Goal: Book appointment/travel/reservation

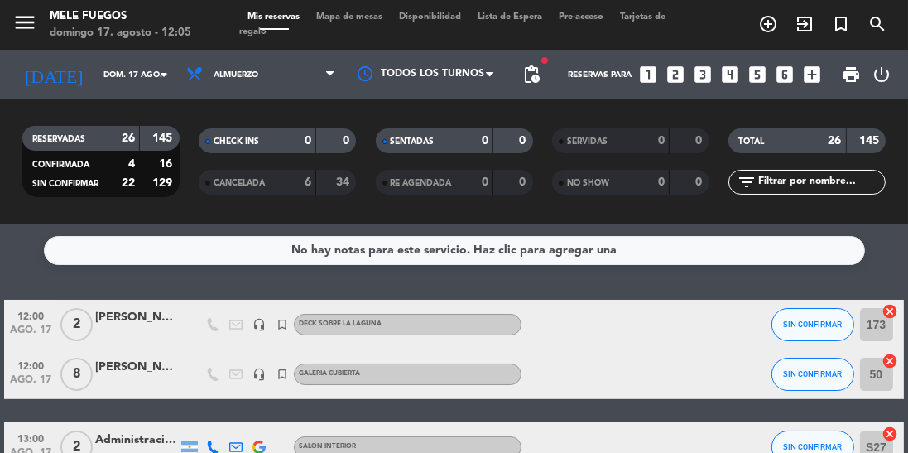
click at [342, 14] on span "Mapa de mesas" at bounding box center [349, 16] width 83 height 9
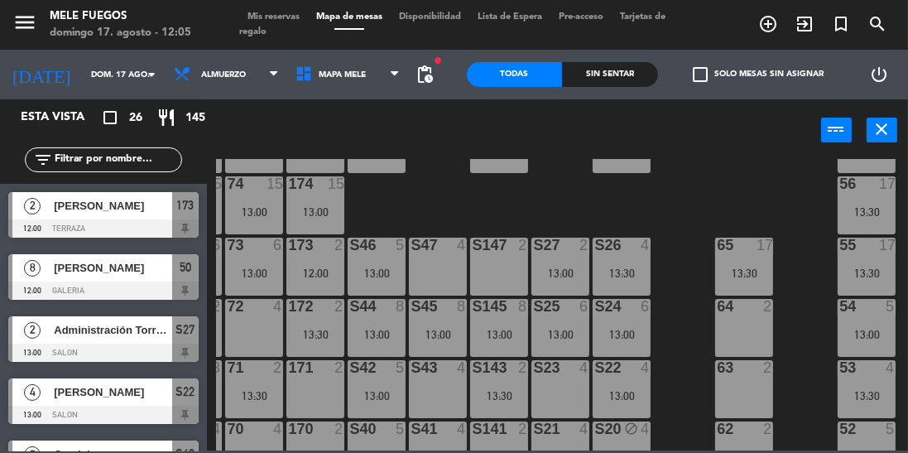
scroll to position [356, 55]
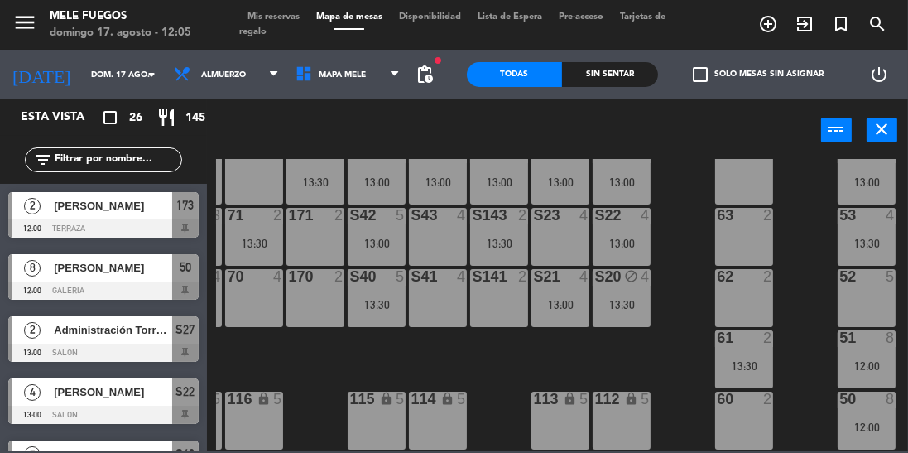
click at [870, 360] on div "12:00" at bounding box center [867, 366] width 58 height 12
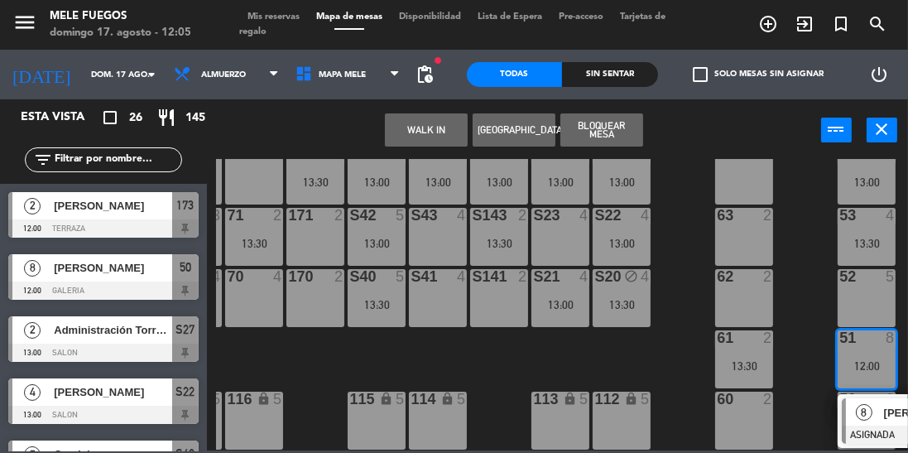
click at [881, 412] on div "8" at bounding box center [864, 411] width 36 height 27
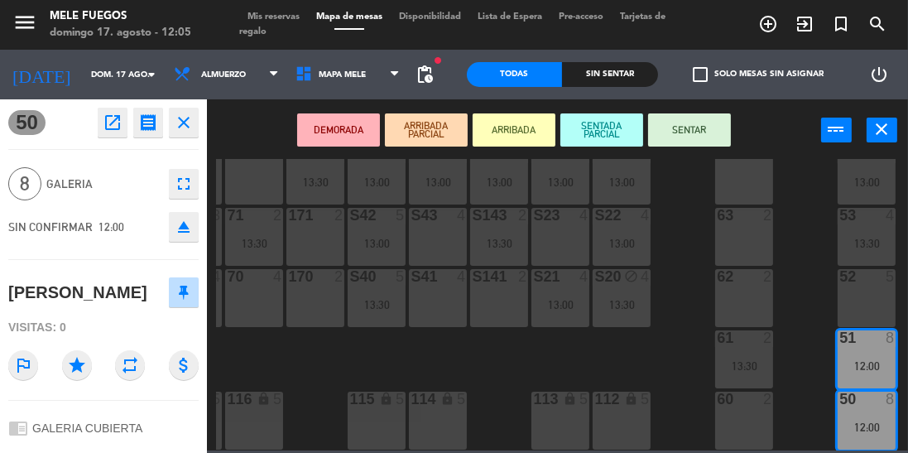
click at [706, 123] on button "SENTAR" at bounding box center [689, 129] width 83 height 33
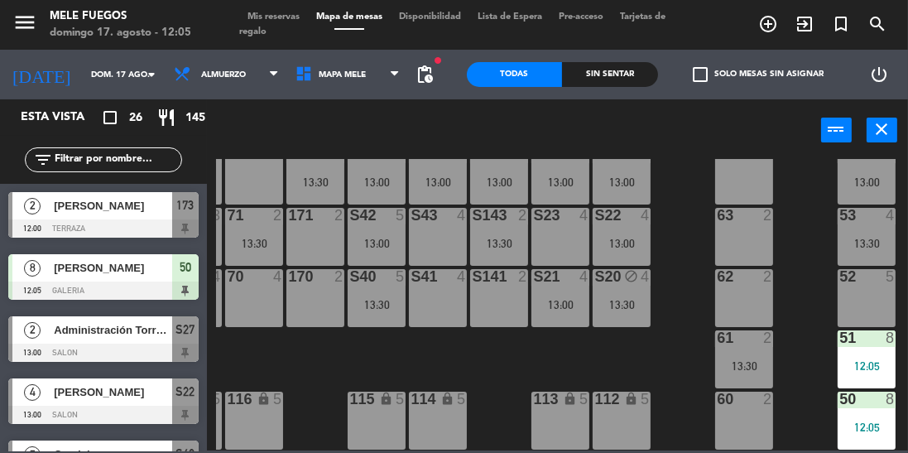
click at [813, 316] on div "100 8 101 8 102 8 103 8 104 8 S32 8 13:00 S33 13 13:00 S34 7 13:30 75 15 13:00 …" at bounding box center [562, 305] width 692 height 292
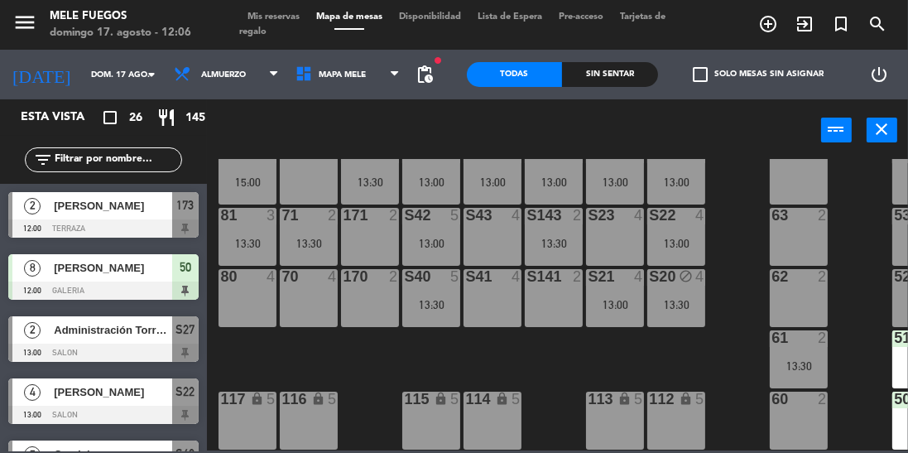
click at [237, 296] on div "80 4" at bounding box center [248, 298] width 58 height 58
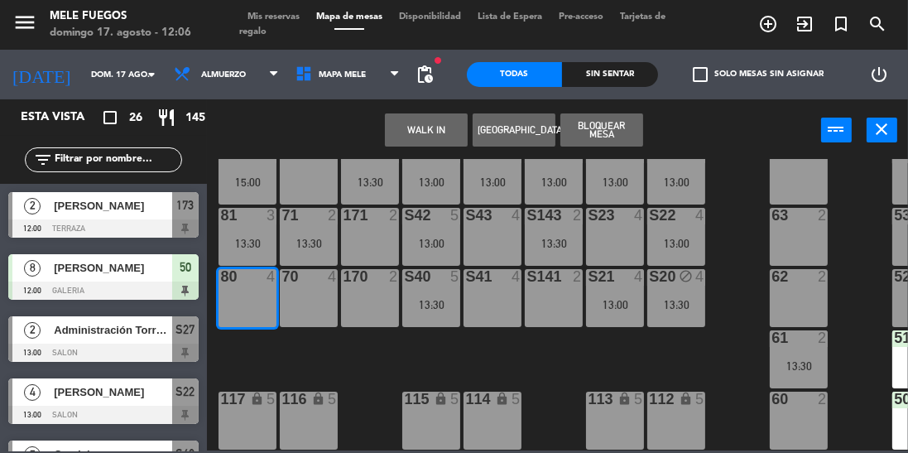
click at [528, 128] on button "[GEOGRAPHIC_DATA]" at bounding box center [514, 129] width 83 height 33
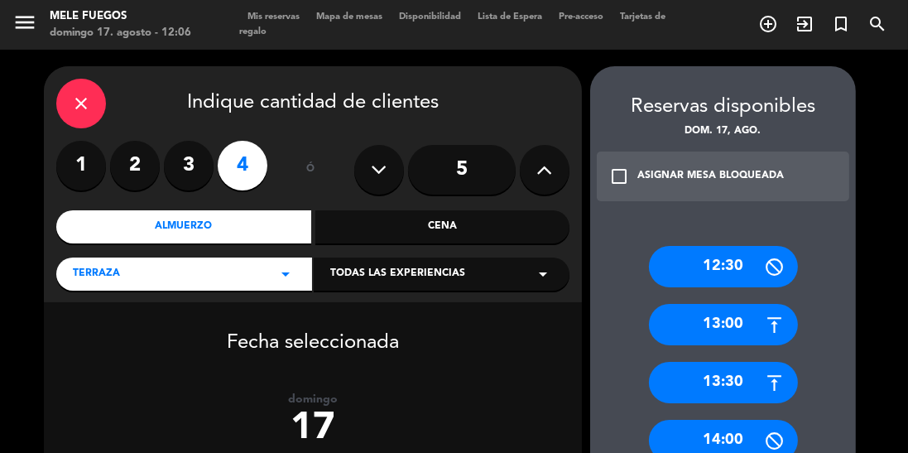
click at [738, 268] on div "12:30" at bounding box center [723, 266] width 149 height 41
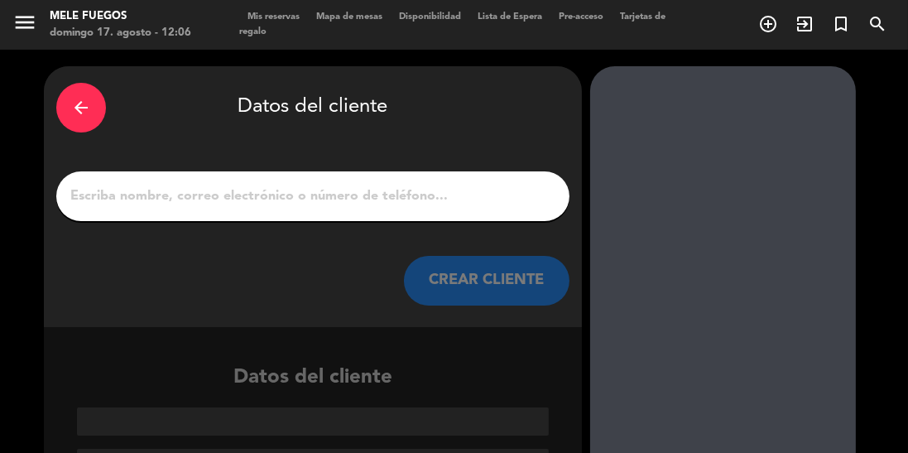
click at [525, 203] on input "1" at bounding box center [313, 196] width 489 height 23
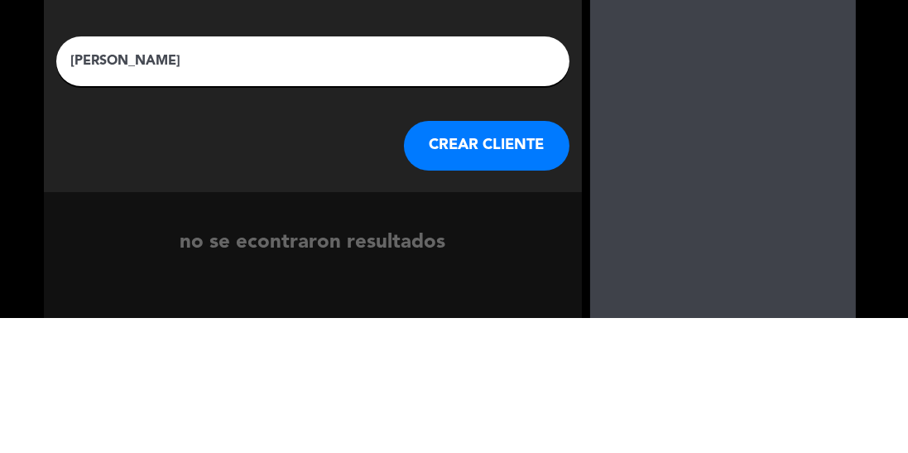
type input "[PERSON_NAME]"
click at [757, 200] on div at bounding box center [723, 273] width 266 height 414
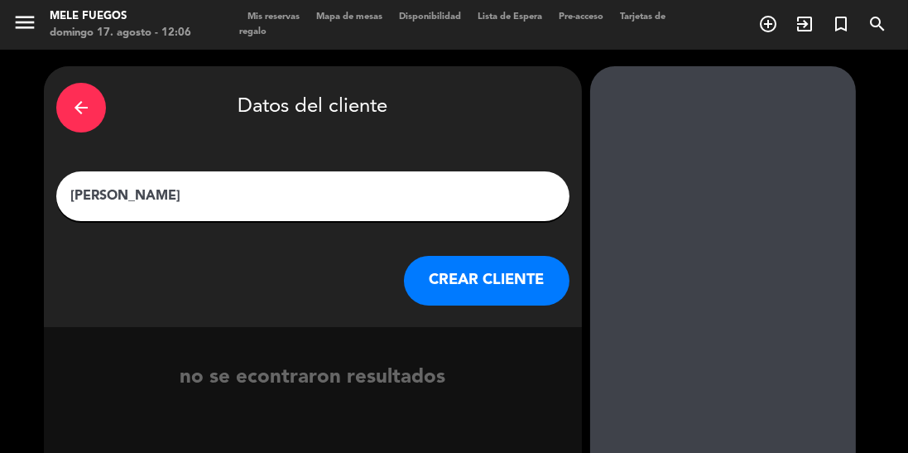
click at [525, 273] on button "CREAR CLIENTE" at bounding box center [487, 281] width 166 height 50
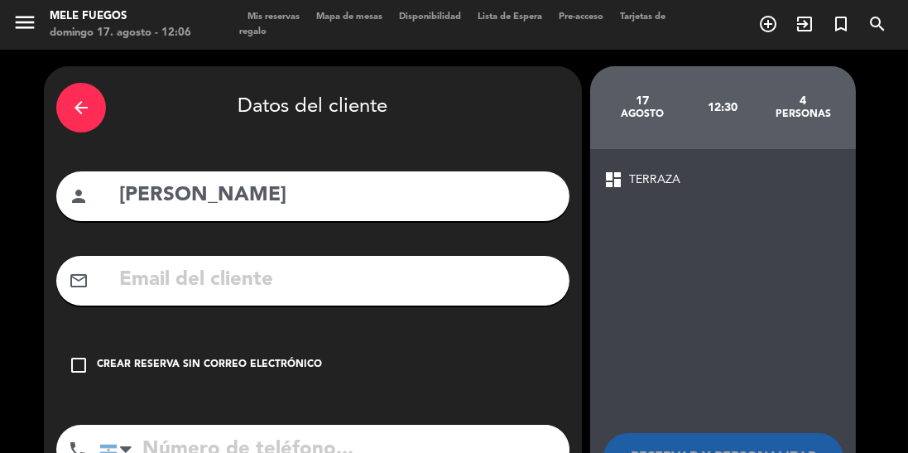
scroll to position [44, 0]
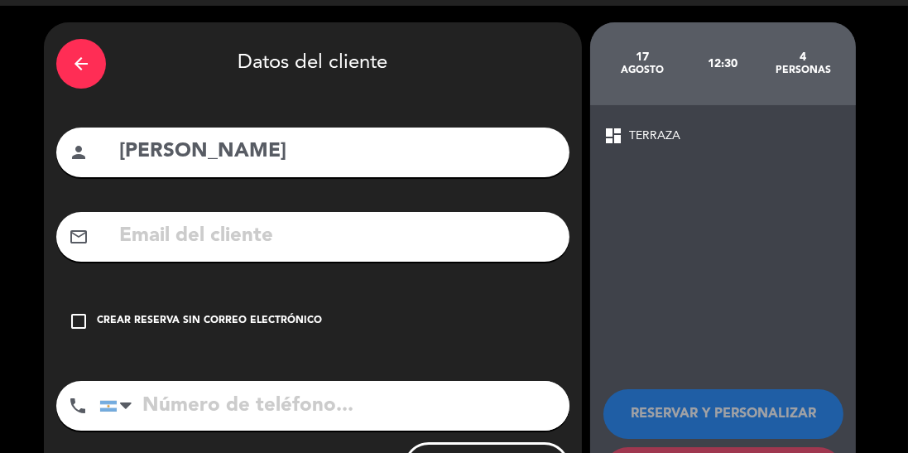
click at [84, 328] on icon "check_box_outline_blank" at bounding box center [79, 321] width 20 height 20
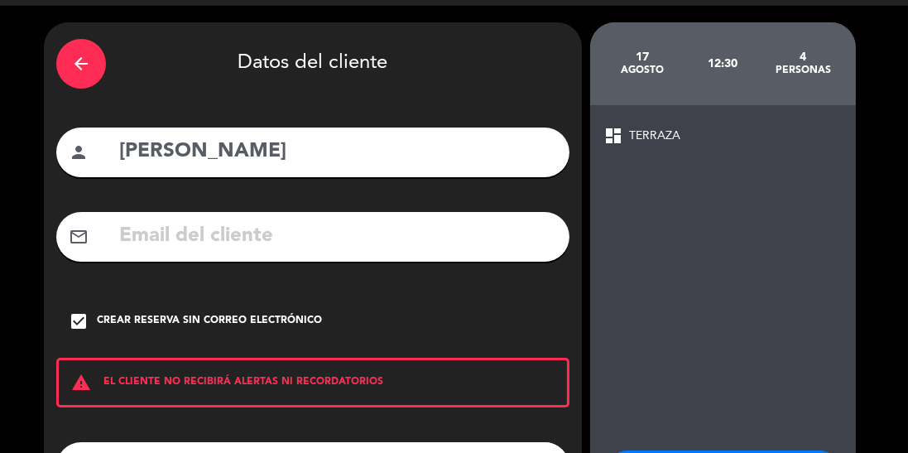
scroll to position [105, 0]
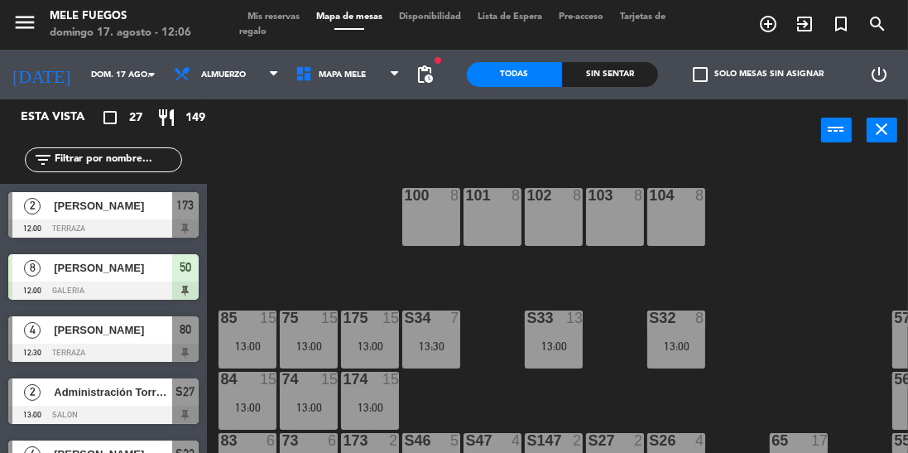
click at [290, 347] on div "13:00" at bounding box center [309, 346] width 58 height 12
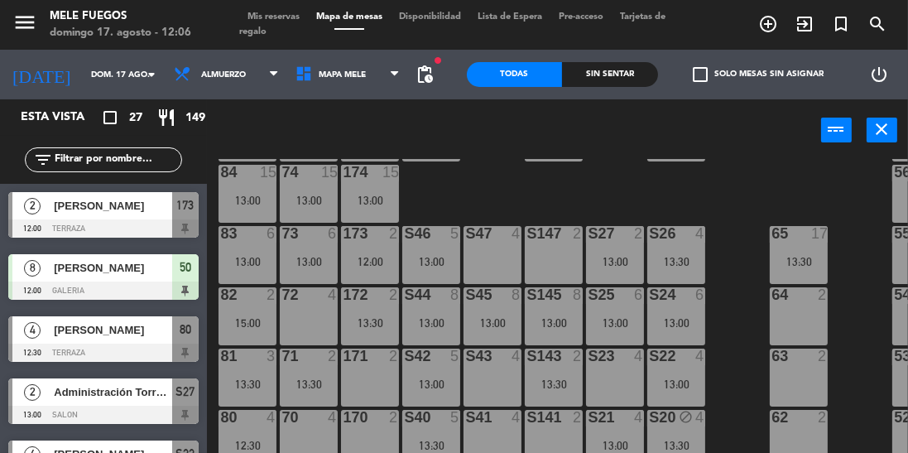
scroll to position [209, 0]
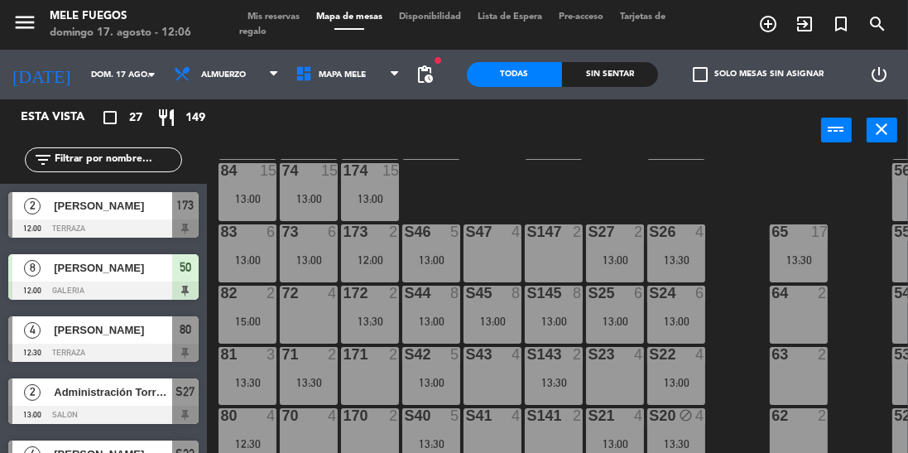
click at [438, 200] on div "100 8 101 8 102 8 103 8 104 8 S32 8 13:00 S33 13 13:00 S34 7 13:30 75 15 13:00 …" at bounding box center [562, 344] width 692 height 371
click at [292, 197] on div "13:00" at bounding box center [309, 199] width 58 height 12
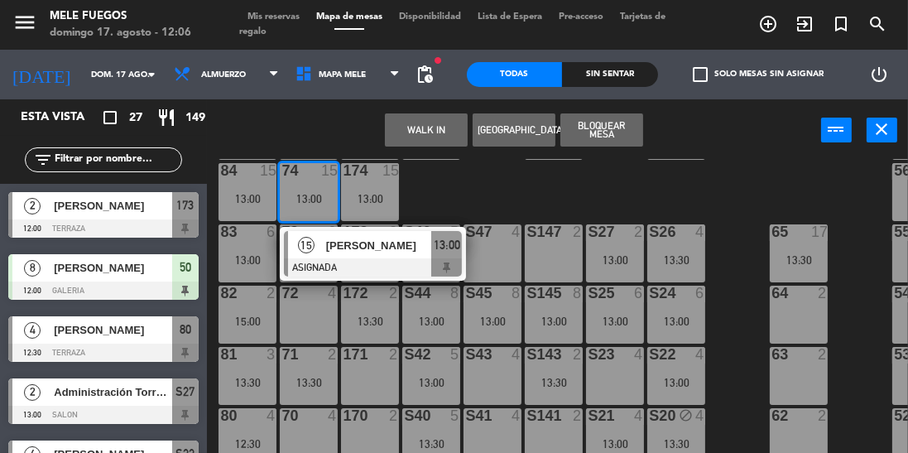
click at [471, 196] on div "100 8 101 8 102 8 103 8 104 8 S32 8 13:00 S33 13 13:00 S34 7 13:30 75 15 13:00 …" at bounding box center [562, 344] width 692 height 371
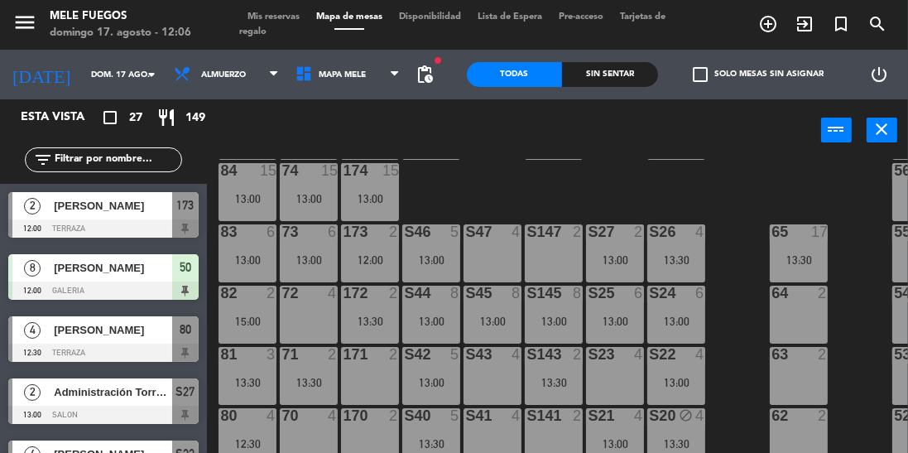
click at [373, 190] on div "174 15 13:00" at bounding box center [370, 192] width 58 height 58
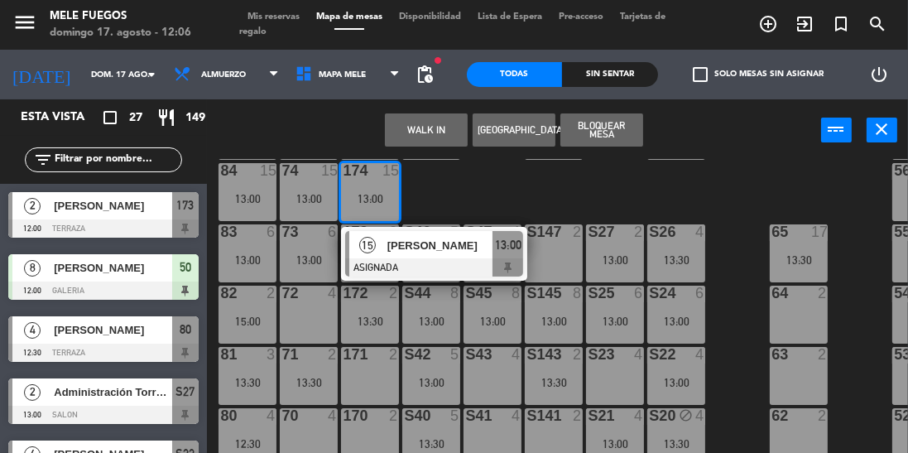
click at [481, 195] on div "100 8 101 8 102 8 103 8 104 8 S32 8 13:00 S33 13 13:00 S34 7 13:30 75 15 13:00 …" at bounding box center [562, 344] width 692 height 371
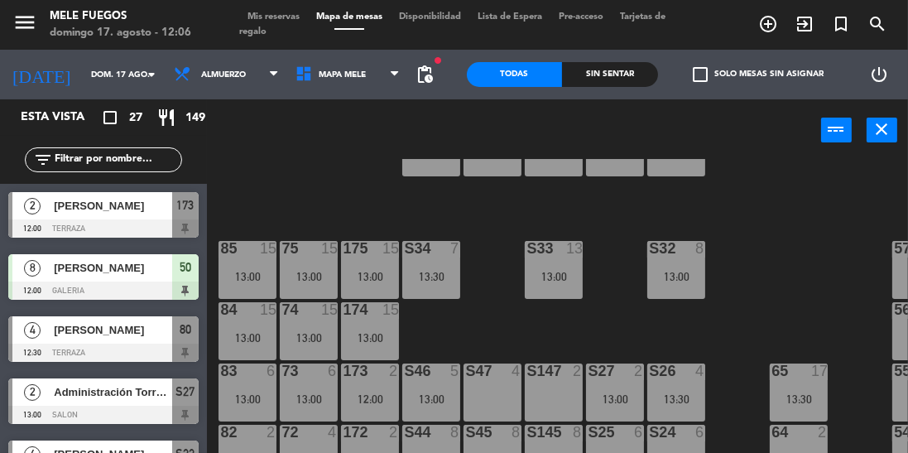
scroll to position [0, 0]
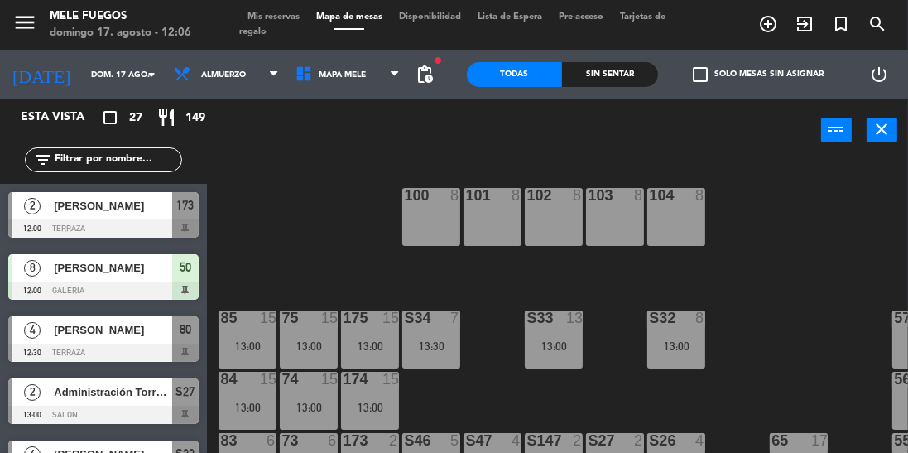
click at [278, 15] on span "Mis reservas" at bounding box center [273, 16] width 69 height 9
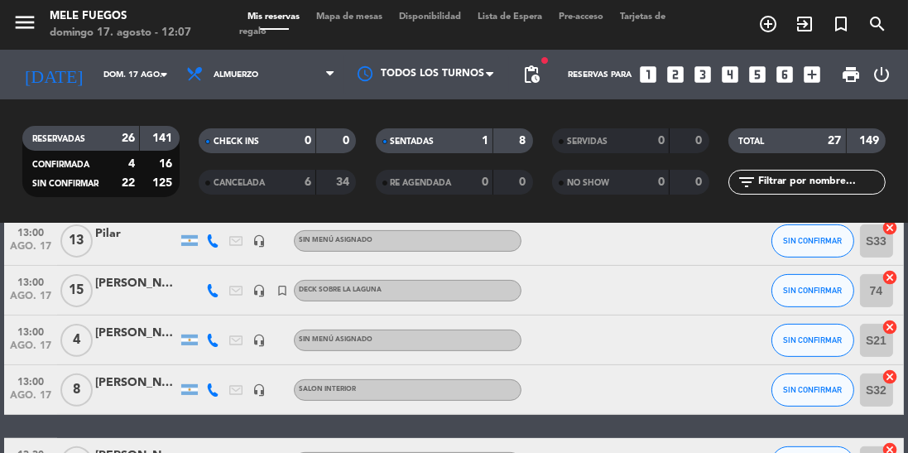
scroll to position [676, 0]
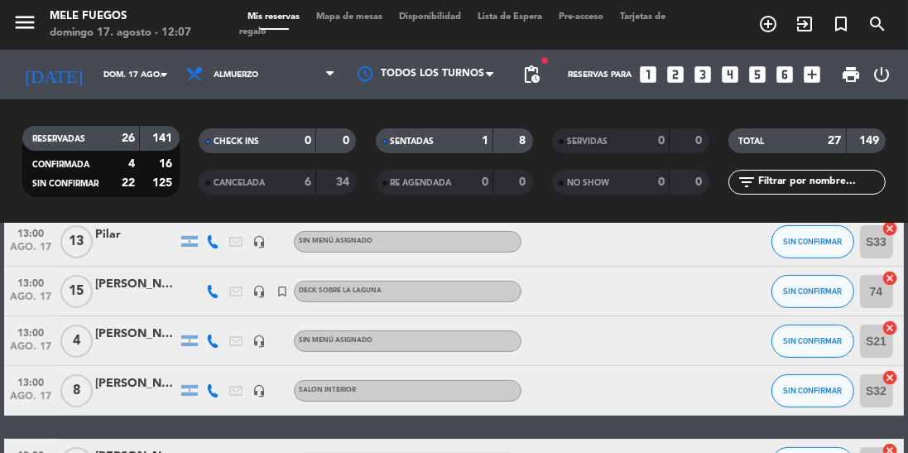
click at [896, 279] on icon "cancel" at bounding box center [891, 278] width 17 height 17
